Goal: Find specific fact: Find specific fact

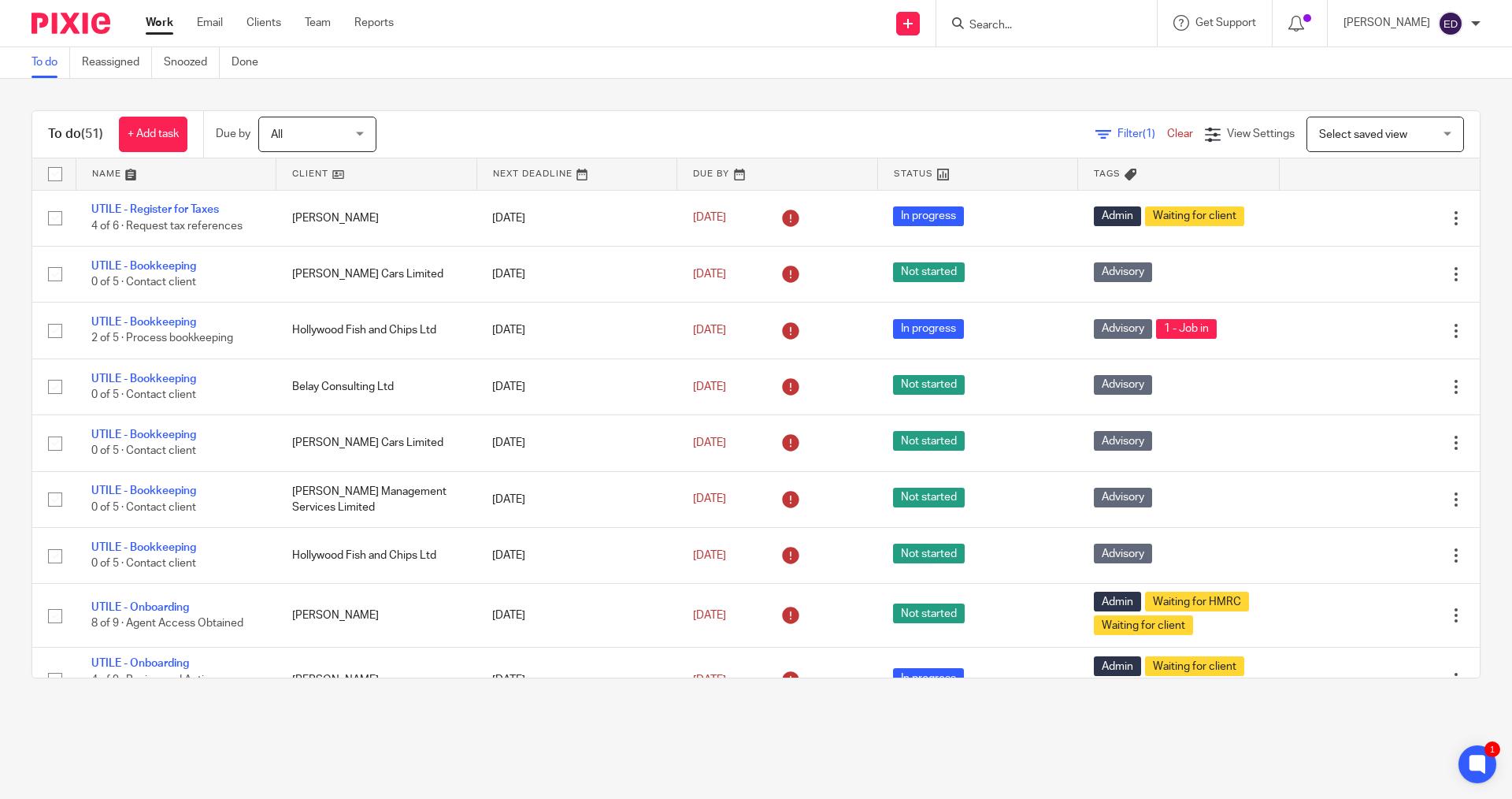
click at [980, 42] on div at bounding box center [1046, 23] width 220 height 46
click at [1047, 31] on input "Search" at bounding box center [1039, 26] width 142 height 14
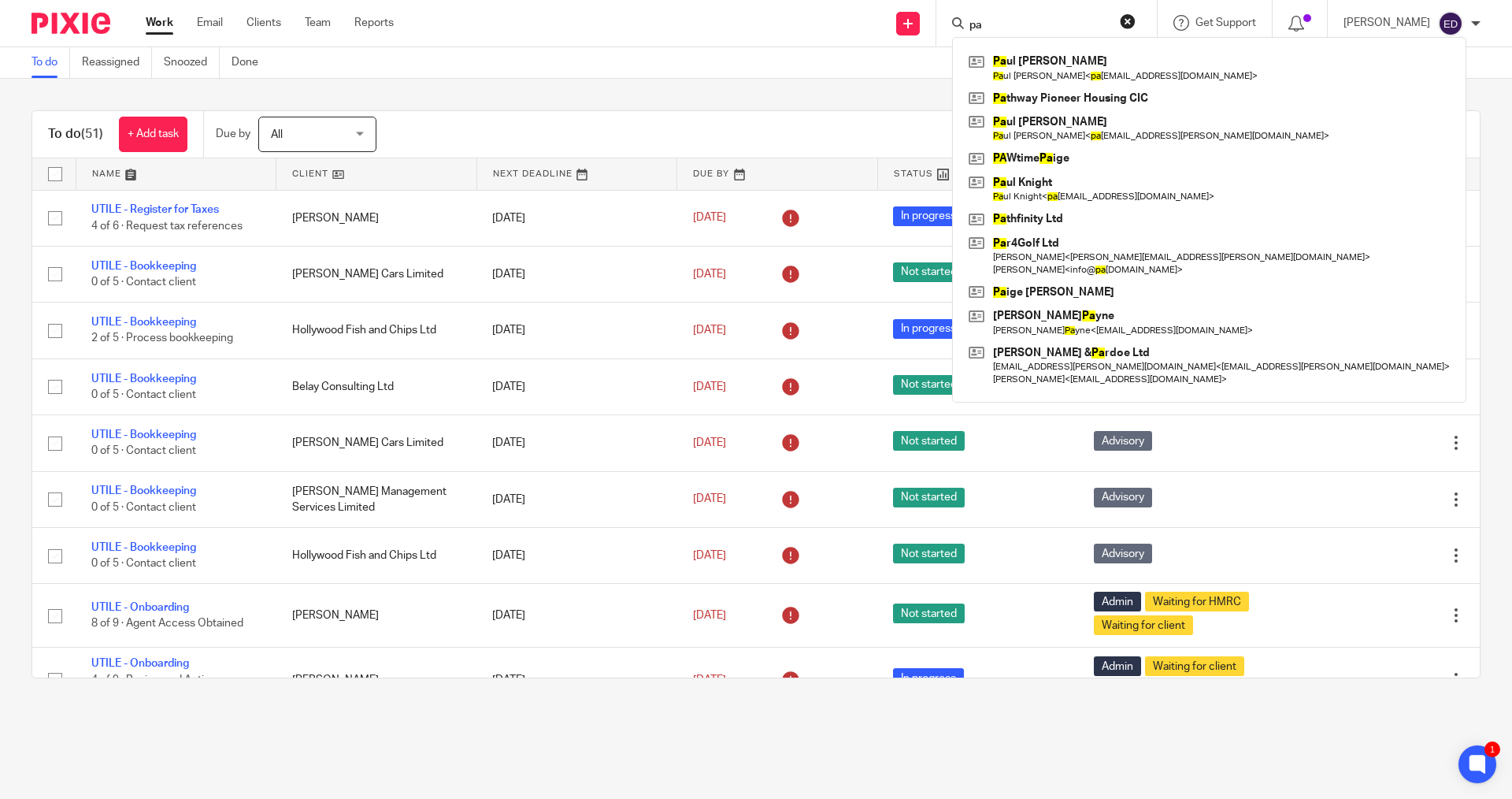
type input "p"
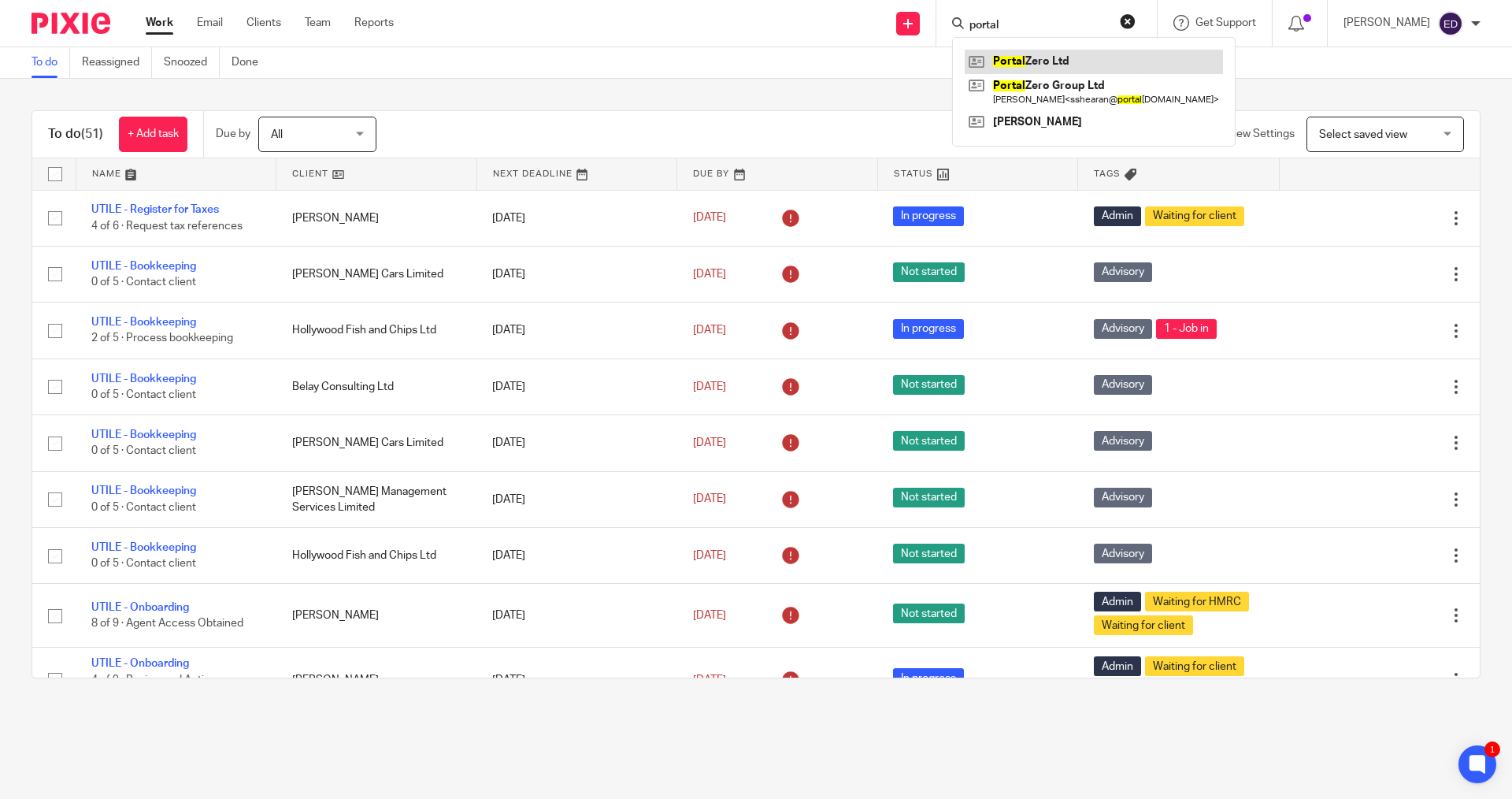
type input "portal"
click at [1082, 73] on link at bounding box center [1093, 61] width 258 height 24
click at [1081, 65] on link at bounding box center [1093, 61] width 258 height 24
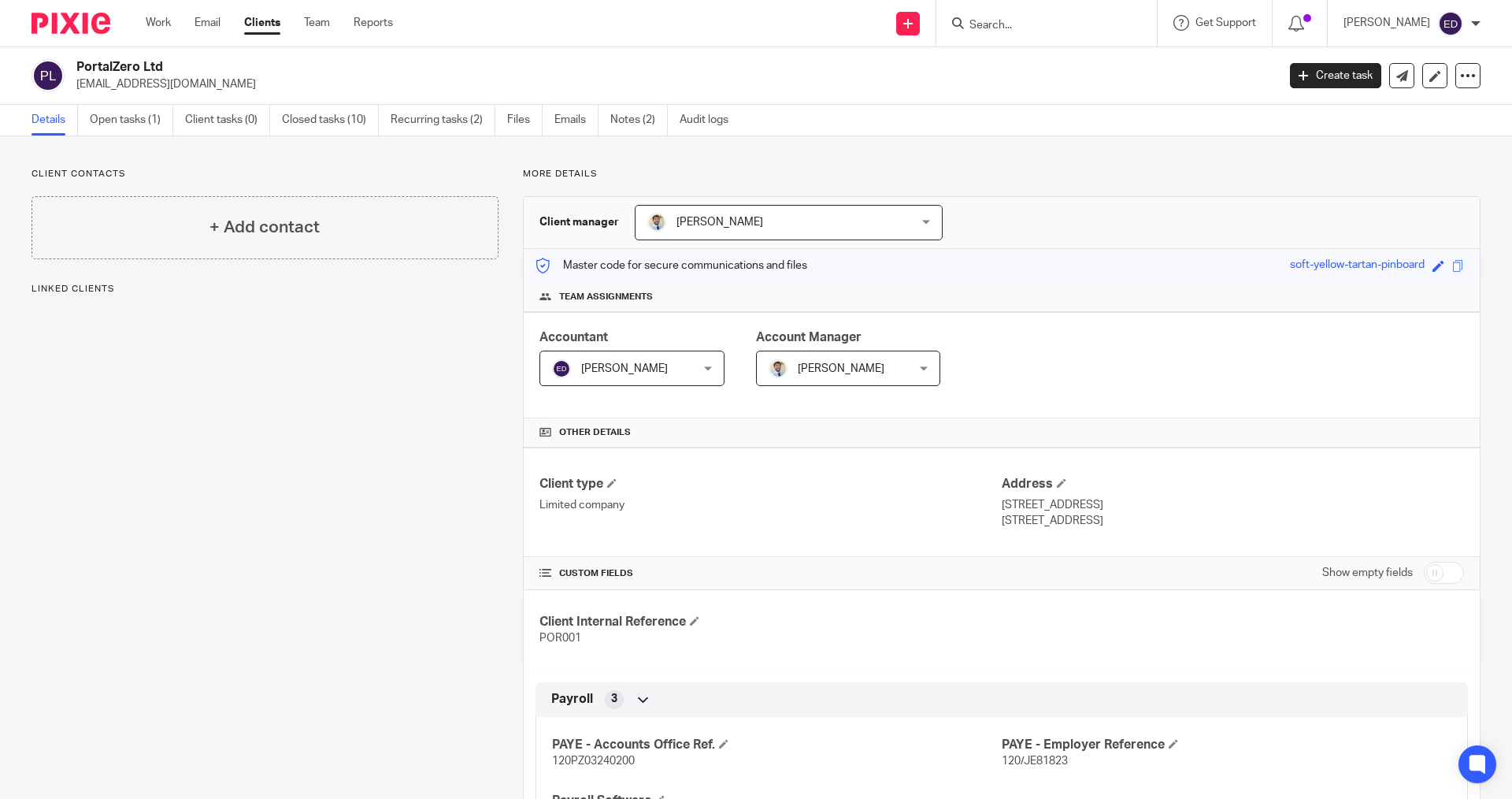
scroll to position [157, 0]
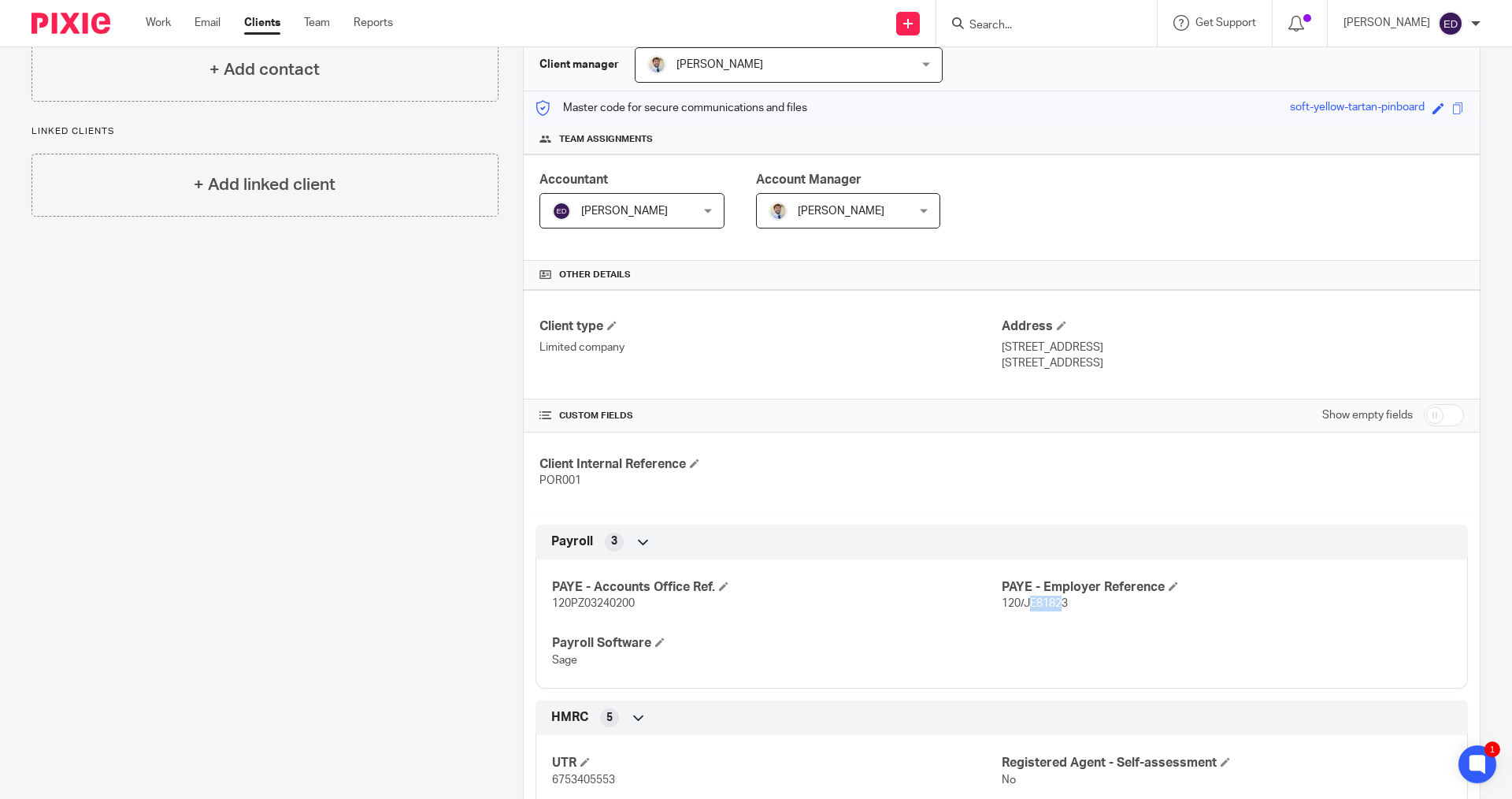
drag, startPoint x: 1021, startPoint y: 605, endPoint x: 1057, endPoint y: 604, distance: 36.0
click at [1057, 604] on span "120/JE81823" at bounding box center [1035, 603] width 66 height 11
drag, startPoint x: 1016, startPoint y: 603, endPoint x: 1070, endPoint y: 603, distance: 54.0
click at [1070, 603] on p "120/JE81823" at bounding box center [1226, 603] width 449 height 16
copy span "JE81823"
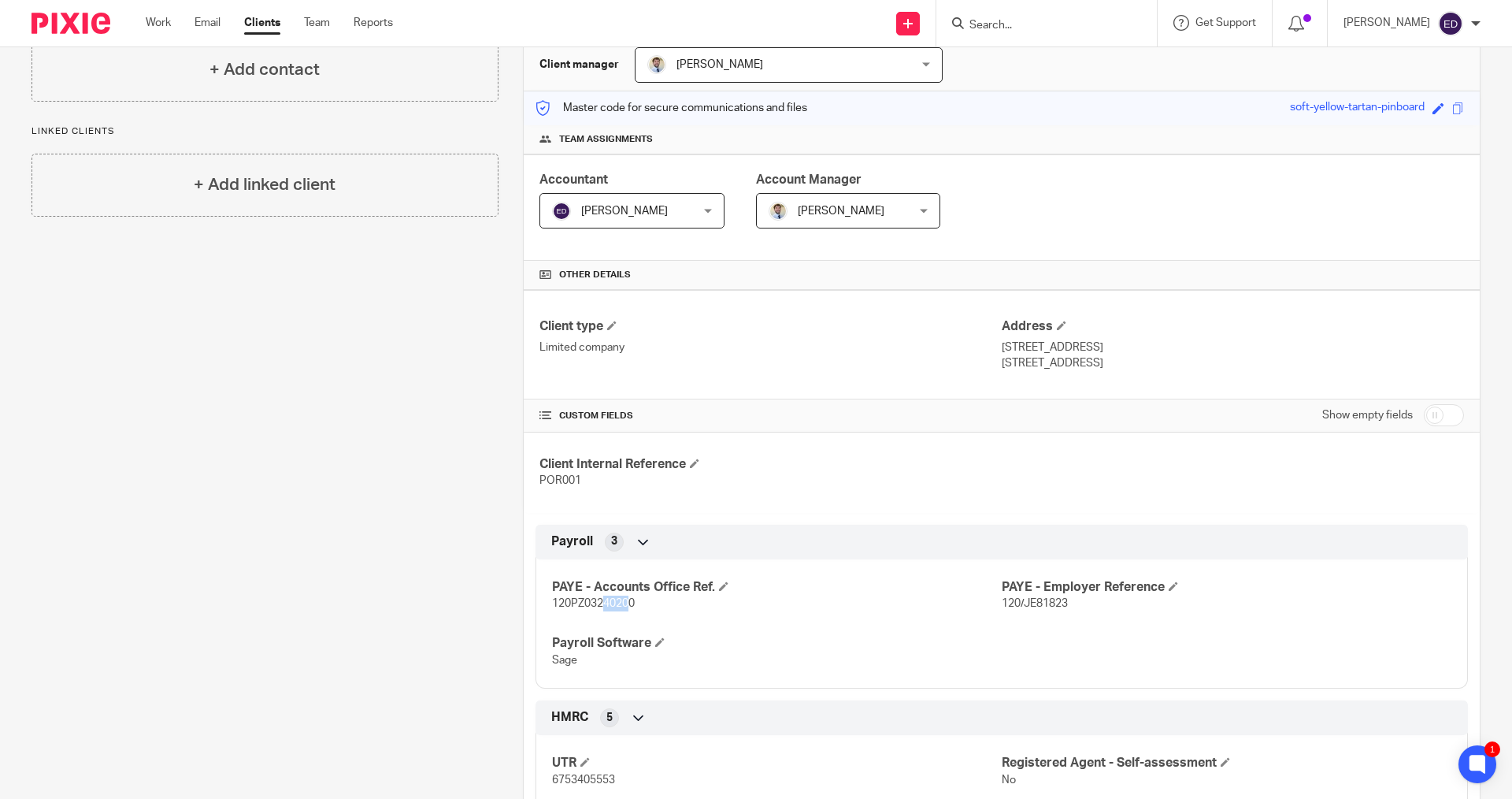
drag, startPoint x: 627, startPoint y: 603, endPoint x: 607, endPoint y: 604, distance: 20.0
click at [604, 604] on span "120PZ03240200" at bounding box center [594, 603] width 82 height 11
drag, startPoint x: 641, startPoint y: 602, endPoint x: 551, endPoint y: 596, distance: 90.2
click at [552, 596] on p "120PZ03240200" at bounding box center [777, 603] width 449 height 16
copy span "120PZ03240200"
